Goal: Task Accomplishment & Management: Use online tool/utility

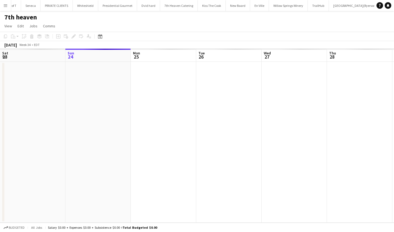
scroll to position [0, 159]
click at [4, 5] on app-icon "Menu" at bounding box center [5, 5] width 4 height 4
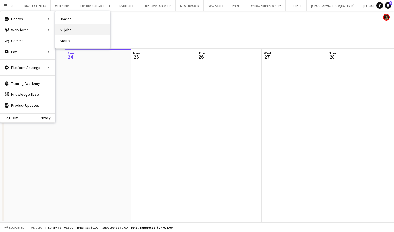
click at [69, 28] on link "All jobs" at bounding box center [82, 29] width 55 height 11
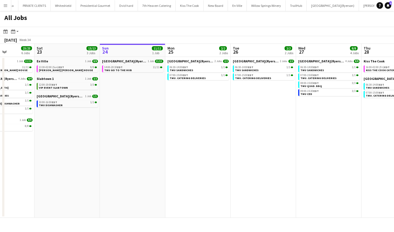
scroll to position [0, 157]
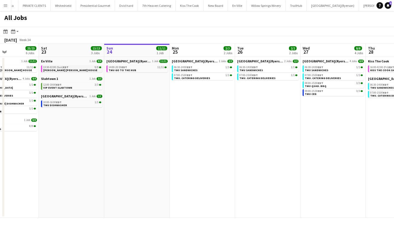
click at [86, 68] on div "13:30-02:00 (Sun) EDT 9/9" at bounding box center [72, 67] width 58 height 3
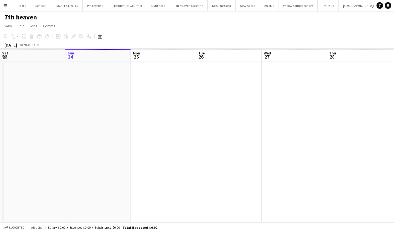
scroll to position [0, 159]
click at [5, 6] on app-icon "Menu" at bounding box center [5, 5] width 4 height 4
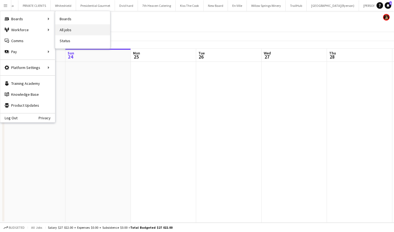
click at [68, 27] on link "All jobs" at bounding box center [82, 29] width 55 height 11
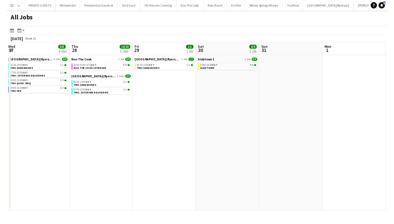
scroll to position [0, 266]
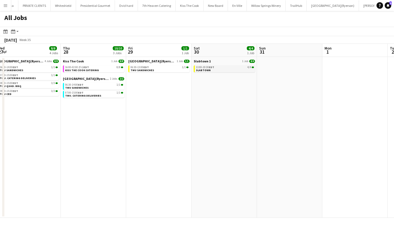
click at [215, 70] on link "13:00-19:30 EDT 4/4 SLABTOWN" at bounding box center [225, 68] width 58 height 6
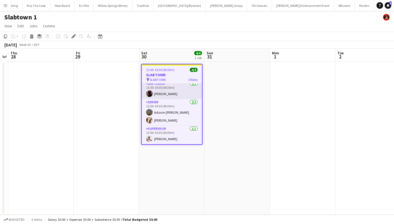
scroll to position [3, 0]
